Goal: Task Accomplishment & Management: Manage account settings

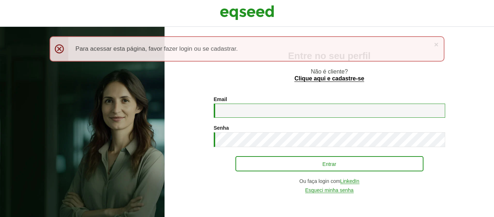
type input "**********"
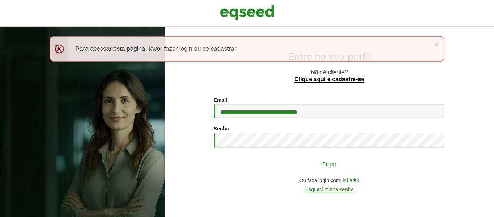
click at [362, 164] on button "Entrar" at bounding box center [329, 164] width 188 height 14
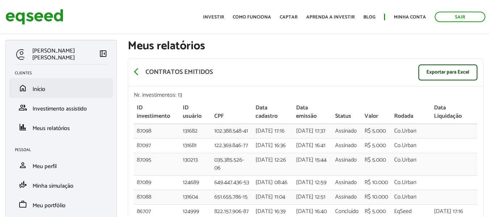
click at [58, 94] on li "home Início" at bounding box center [60, 88] width 103 height 20
click at [34, 88] on span "Início" at bounding box center [39, 89] width 13 height 10
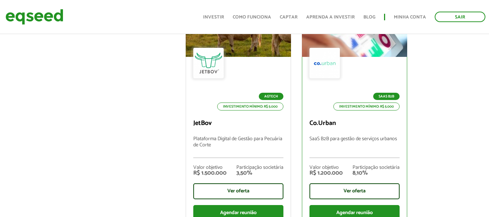
scroll to position [398, 0]
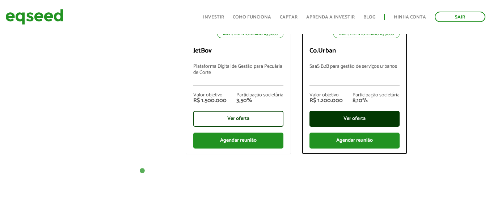
click at [370, 122] on div "Ver oferta" at bounding box center [354, 119] width 90 height 16
